Goal: Book appointment/travel/reservation

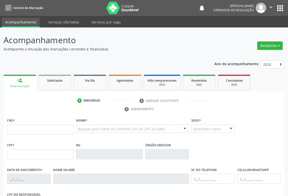
click at [24, 129] on input "text" at bounding box center [40, 130] width 67 height 10
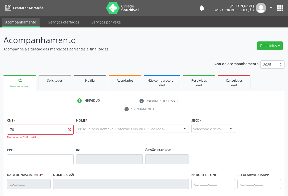
type input "7"
type input "706 2040 1265 5266"
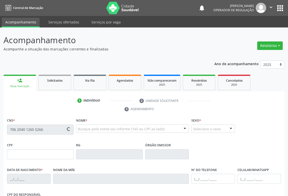
type input "092.362.685-95"
type input "2355625646"
type input "[DATE]"
type input "Ineslande [PERSON_NAME]"
type input "[PHONE_NUMBER]"
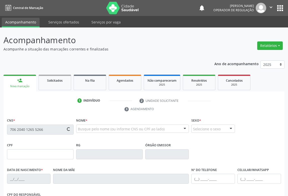
type input "[PHONE_NUMBER]"
type input "092.362.685-95"
type input "114"
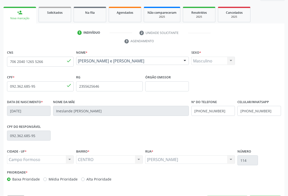
scroll to position [83, 0]
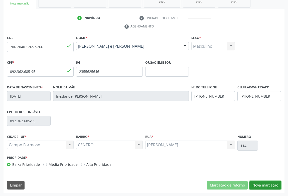
click at [265, 185] on button "Nova marcação" at bounding box center [265, 185] width 32 height 9
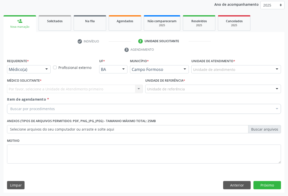
click at [43, 69] on div at bounding box center [47, 70] width 8 height 9
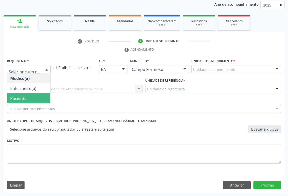
click at [27, 98] on span "Paciente" at bounding box center [28, 99] width 43 height 10
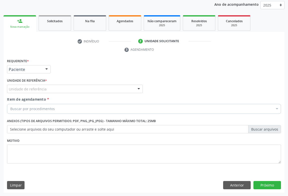
click at [107, 88] on div "Unidade de referência" at bounding box center [75, 89] width 136 height 9
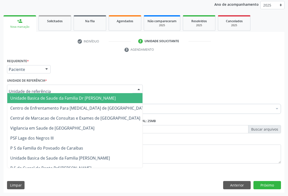
click at [59, 98] on span "Unidade Basica de Saude da Familia Dr [PERSON_NAME]" at bounding box center [62, 99] width 105 height 6
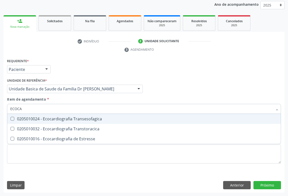
type input "ECOCAR"
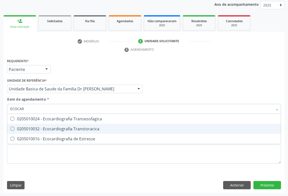
drag, startPoint x: 81, startPoint y: 128, endPoint x: 113, endPoint y: 121, distance: 32.7
click at [88, 127] on div "0205010032 - Ecocardiografia Transtoracica" at bounding box center [143, 129] width 267 height 4
checkbox Transtoracica "true"
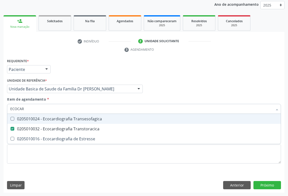
click at [170, 106] on input "ECOCAR" at bounding box center [141, 109] width 262 height 10
type input "ECOCAR"
click at [182, 97] on div "Item de agendamento * ECOCAR Desfazer seleção 0205010024 - Ecocardiografia Tran…" at bounding box center [144, 105] width 274 height 16
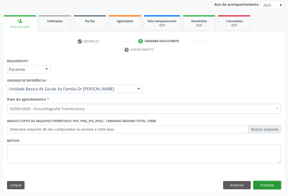
click at [264, 181] on button "Próximo" at bounding box center [267, 185] width 28 height 9
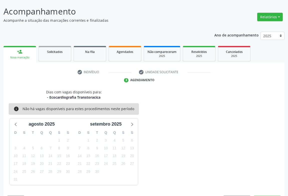
scroll to position [44, 0]
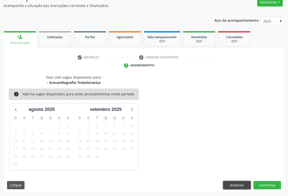
click at [239, 181] on button "Anterior" at bounding box center [237, 185] width 28 height 9
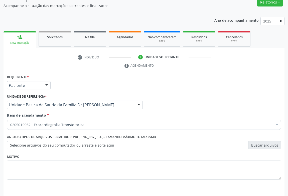
drag, startPoint x: 40, startPoint y: 124, endPoint x: 57, endPoint y: 124, distance: 17.5
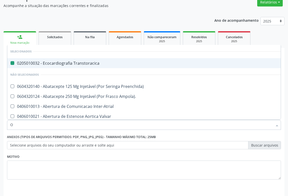
type input "OF"
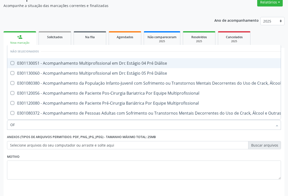
checkbox Diálise "false"
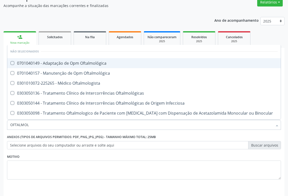
type input "OFTALMOLO"
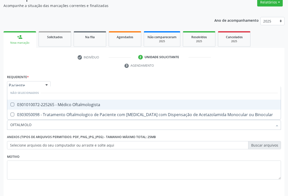
drag, startPoint x: 78, startPoint y: 105, endPoint x: 110, endPoint y: 130, distance: 41.2
click at [80, 106] on div "0301010072-225265 - Médico Oftalmologista" at bounding box center [143, 105] width 267 height 4
checkbox Oftalmologista "true"
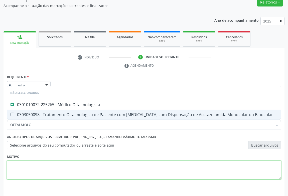
drag, startPoint x: 113, startPoint y: 163, endPoint x: 140, endPoint y: 164, distance: 27.3
click at [116, 163] on textarea at bounding box center [144, 170] width 274 height 19
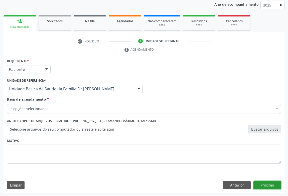
click at [263, 186] on button "Próximo" at bounding box center [267, 185] width 28 height 9
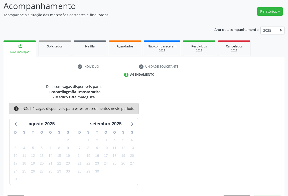
scroll to position [49, 0]
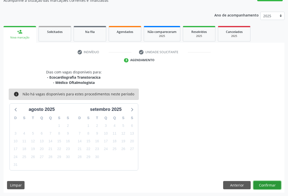
click at [264, 182] on button "Confirmar" at bounding box center [267, 185] width 28 height 9
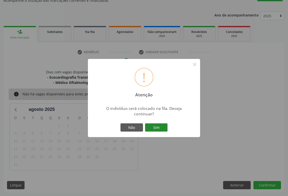
click at [155, 127] on button "Sim" at bounding box center [156, 128] width 23 height 9
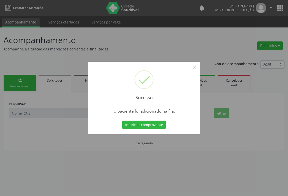
scroll to position [0, 0]
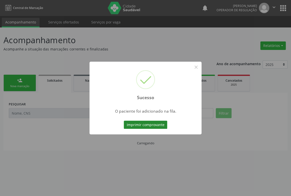
click at [153, 125] on button "Imprimir comprovante" at bounding box center [146, 125] width 44 height 9
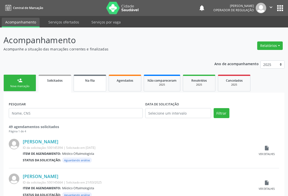
click at [94, 89] on link "Na fila" at bounding box center [90, 83] width 33 height 17
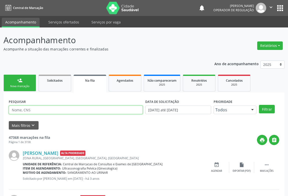
drag, startPoint x: 18, startPoint y: 111, endPoint x: 32, endPoint y: 111, distance: 14.0
click at [32, 111] on input "text" at bounding box center [76, 110] width 134 height 9
type input "702404001881524"
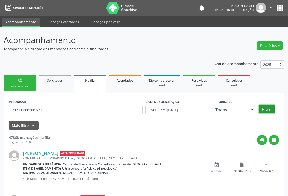
click at [271, 112] on button "Filtrar" at bounding box center [267, 109] width 16 height 9
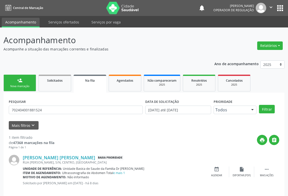
click at [271, 6] on icon "" at bounding box center [271, 8] width 6 height 6
click at [252, 30] on link "Sair" at bounding box center [258, 30] width 35 height 7
